Goal: Task Accomplishment & Management: Complete application form

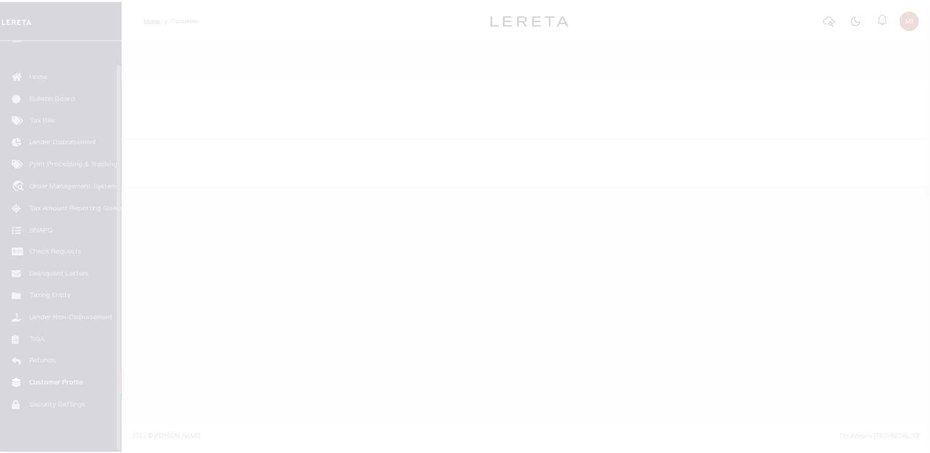
scroll to position [25, 0]
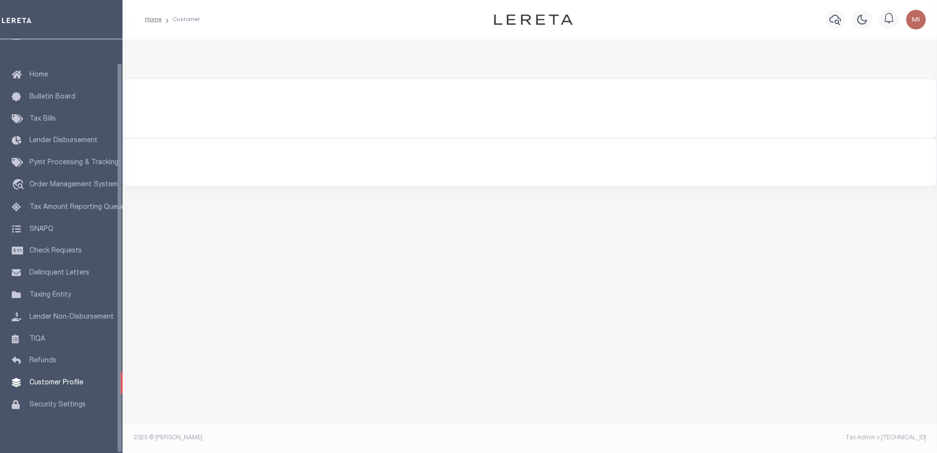
type input "2241"
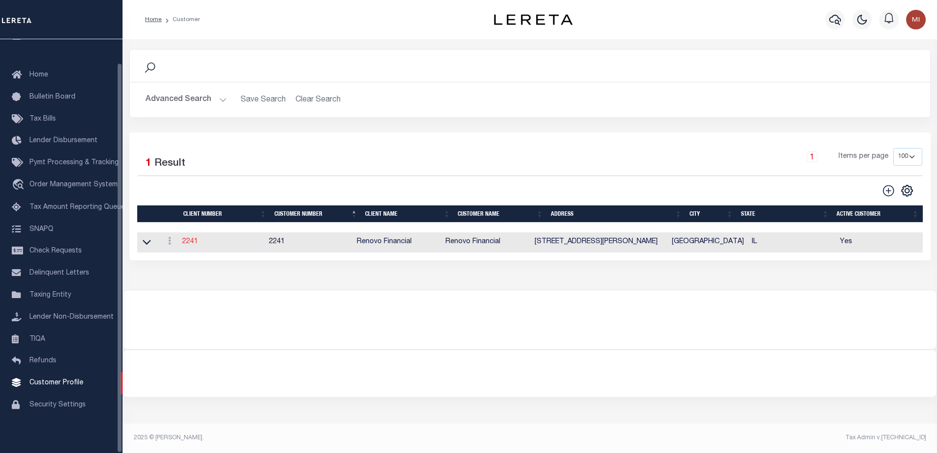
click at [184, 240] on link "2241" at bounding box center [190, 241] width 16 height 7
select select
type input "Renovo Financial"
type input "[PERSON_NAME]"
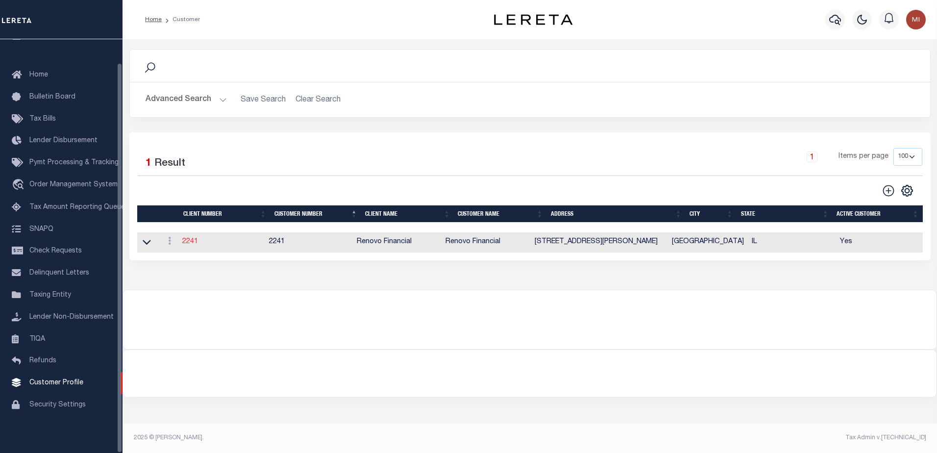
type input "[PERSON_NAME]"
select select "Mixed Portfolio"
type input "[PERSON_NAME]"
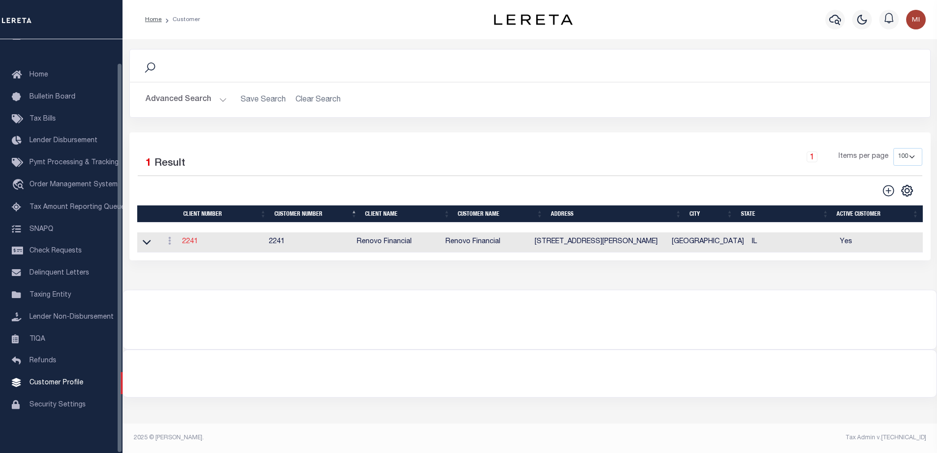
checkbox input "true"
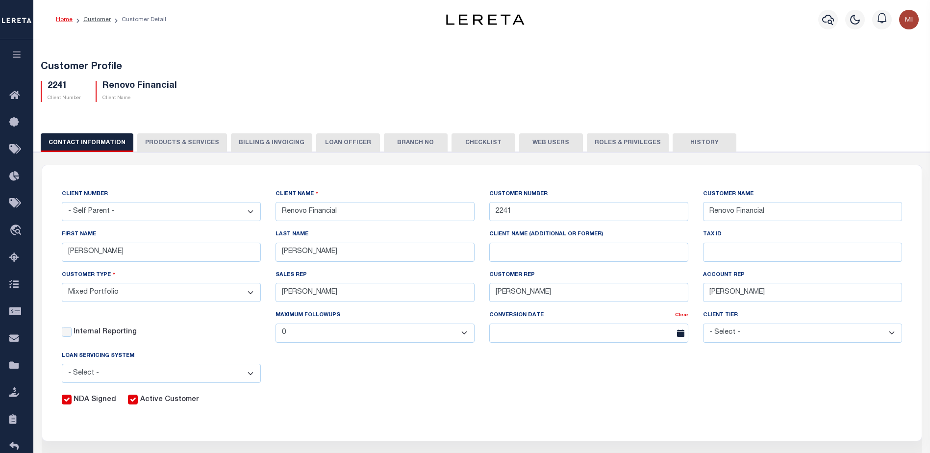
click at [175, 141] on button "PRODUCTS & SERVICES" at bounding box center [182, 142] width 90 height 19
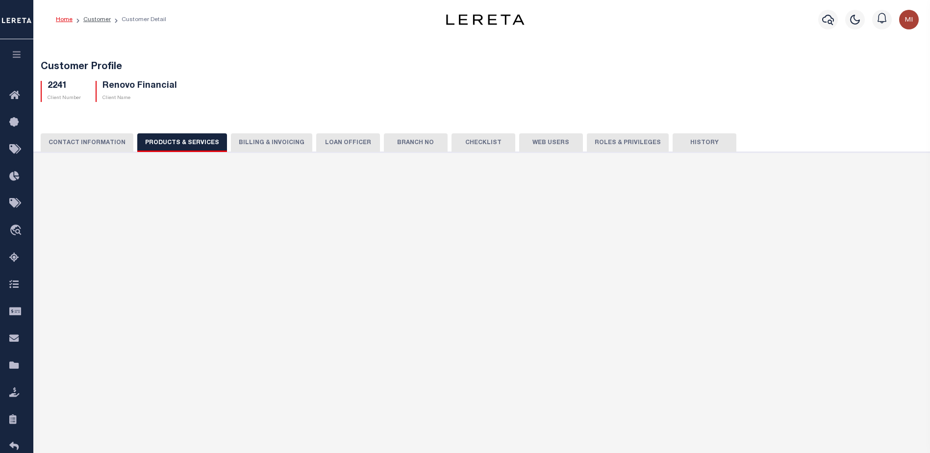
select select "STX"
radio input "true"
checkbox input "true"
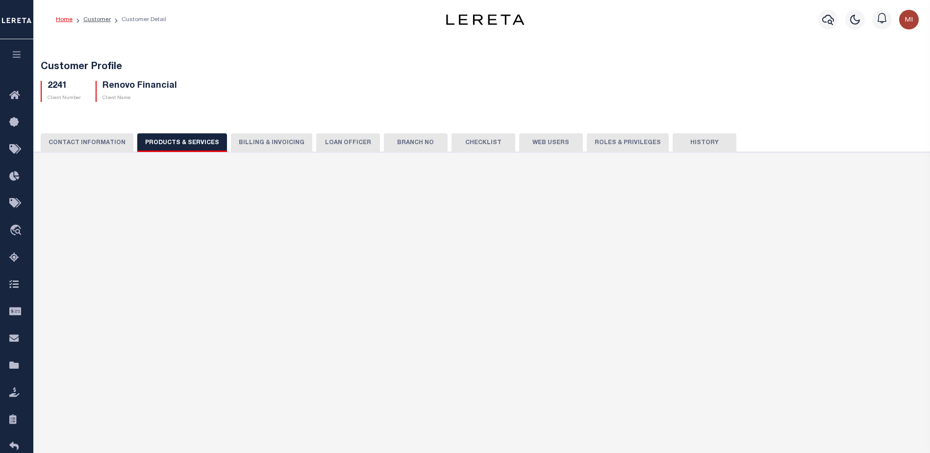
checkbox input "true"
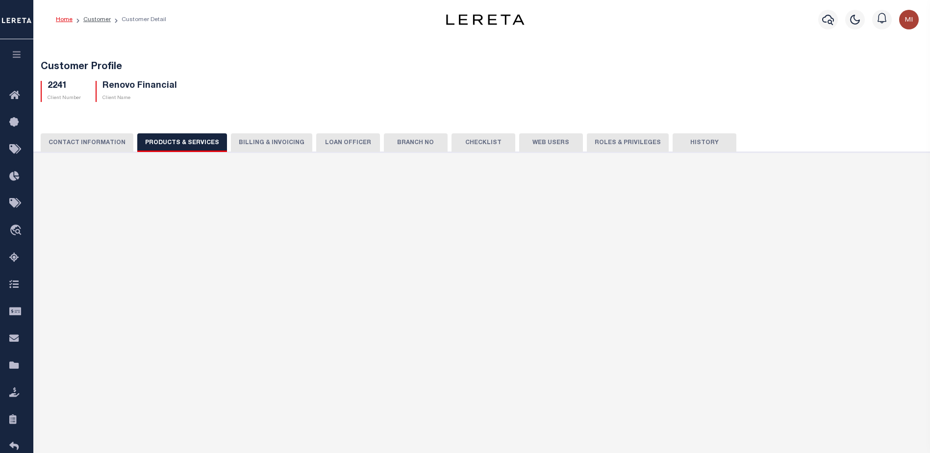
checkbox input "true"
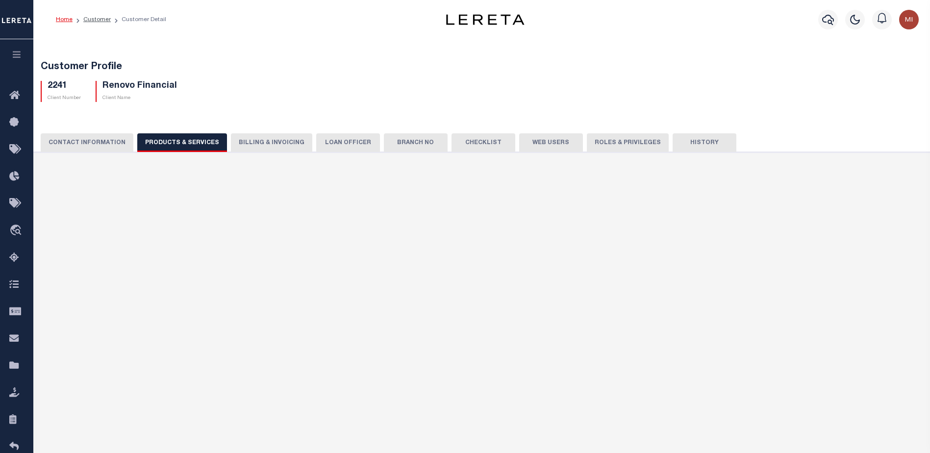
checkbox input "true"
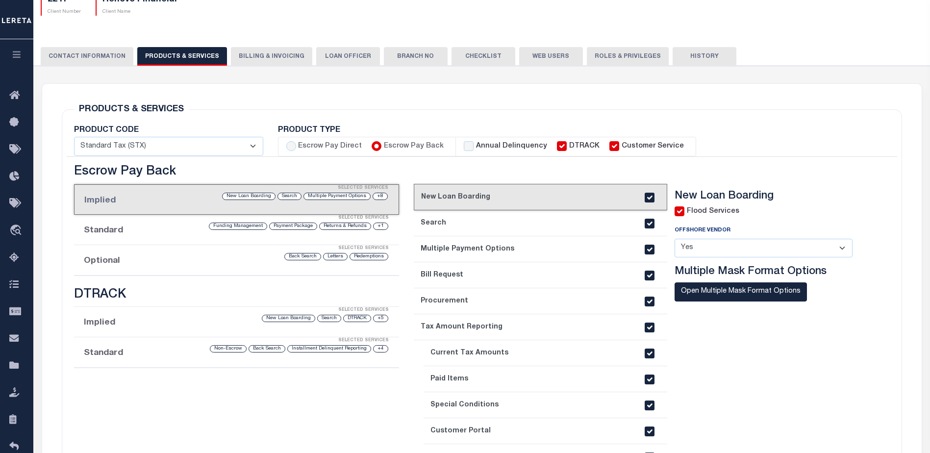
scroll to position [98, 0]
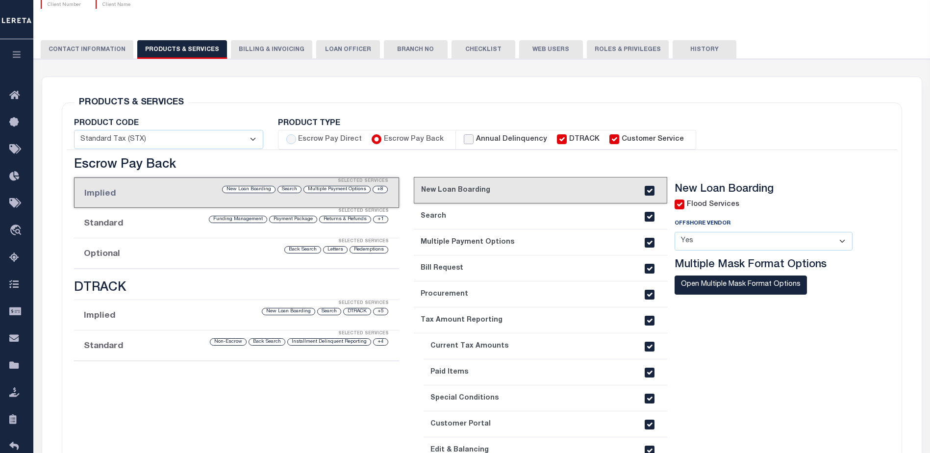
click at [465, 138] on input "Annual Delinquency" at bounding box center [469, 139] width 10 height 10
checkbox input "true"
checkbox input "false"
checkbox input "true"
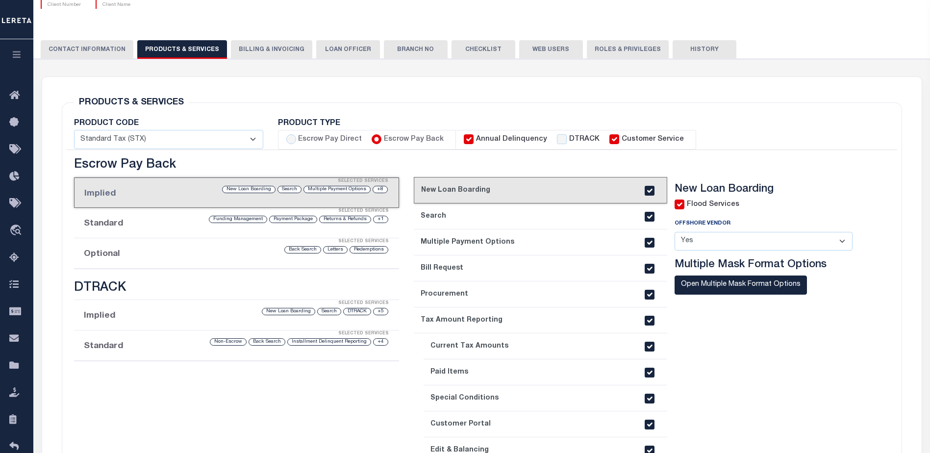
checkbox input "true"
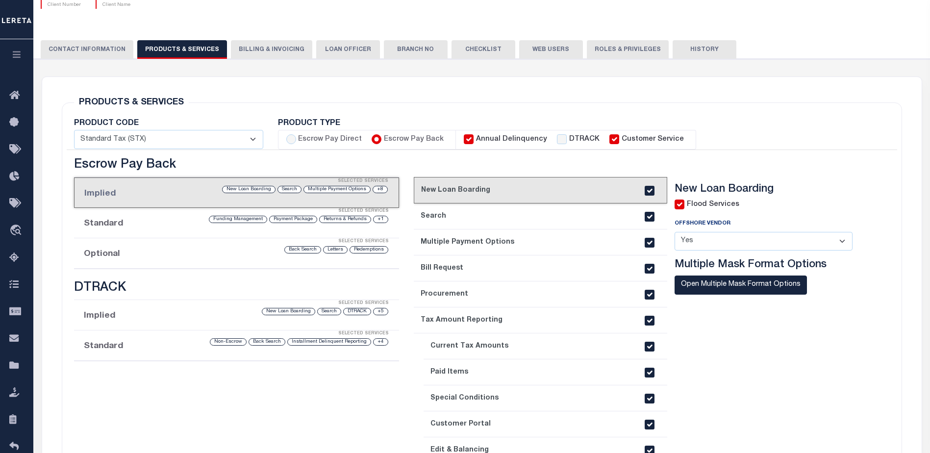
checkbox input "true"
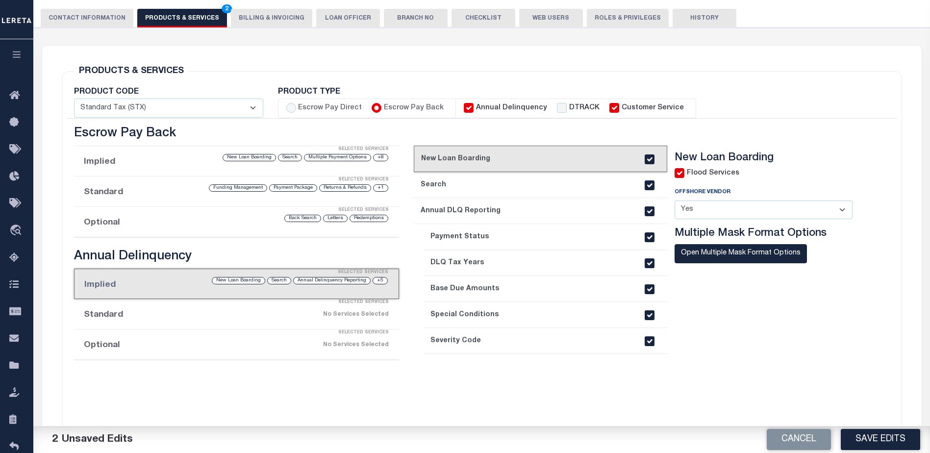
scroll to position [147, 0]
